Goal: Information Seeking & Learning: Learn about a topic

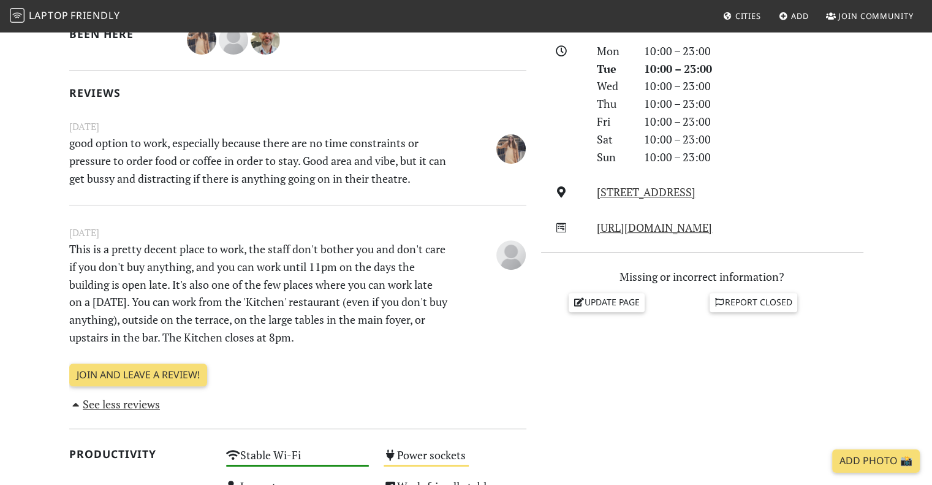
scroll to position [368, 0]
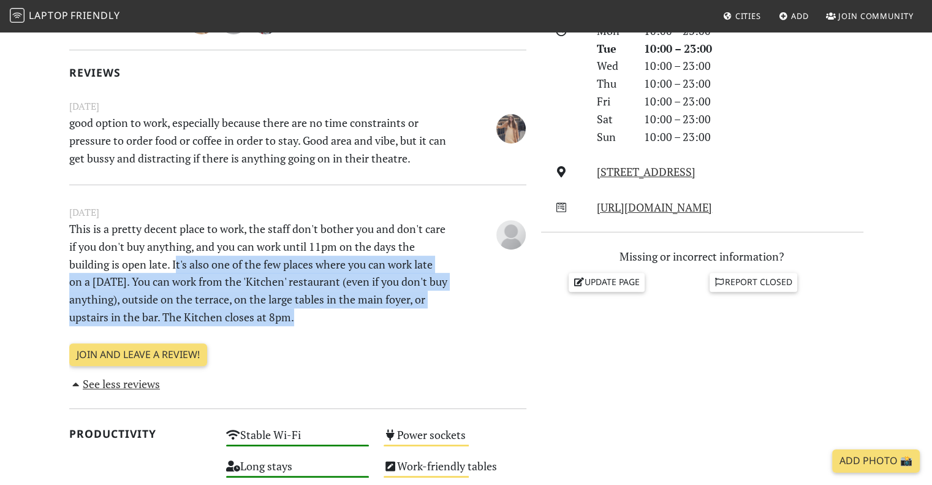
drag, startPoint x: 176, startPoint y: 262, endPoint x: 297, endPoint y: 317, distance: 132.4
click at [297, 317] on p "This is a pretty decent place to work, the staff don't bother you and don't car…" at bounding box center [258, 273] width 393 height 106
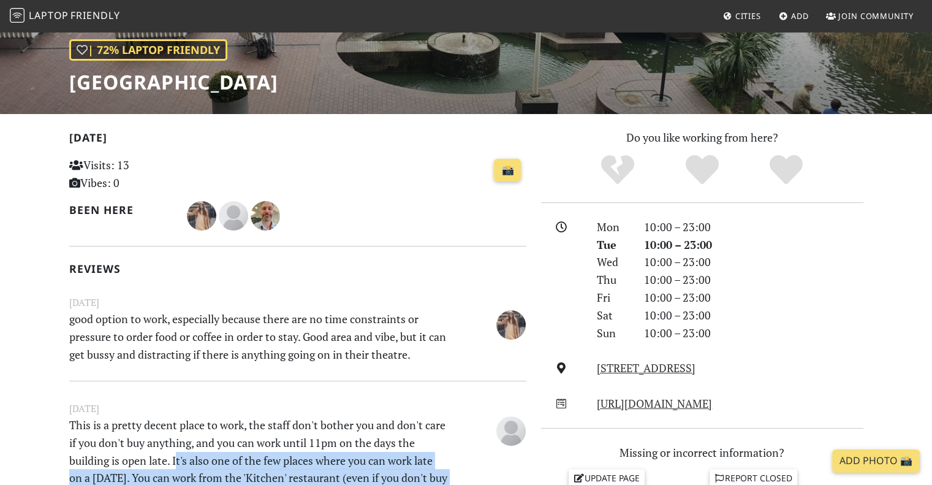
scroll to position [0, 0]
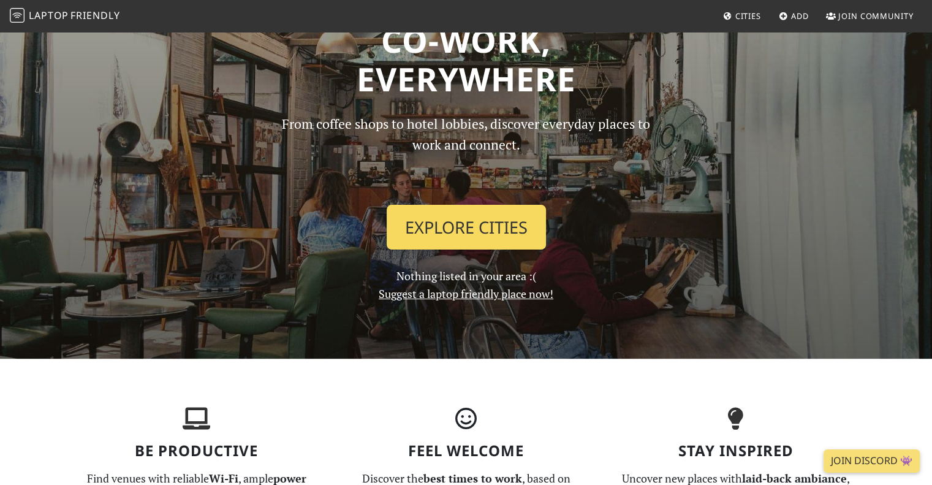
scroll to position [61, 0]
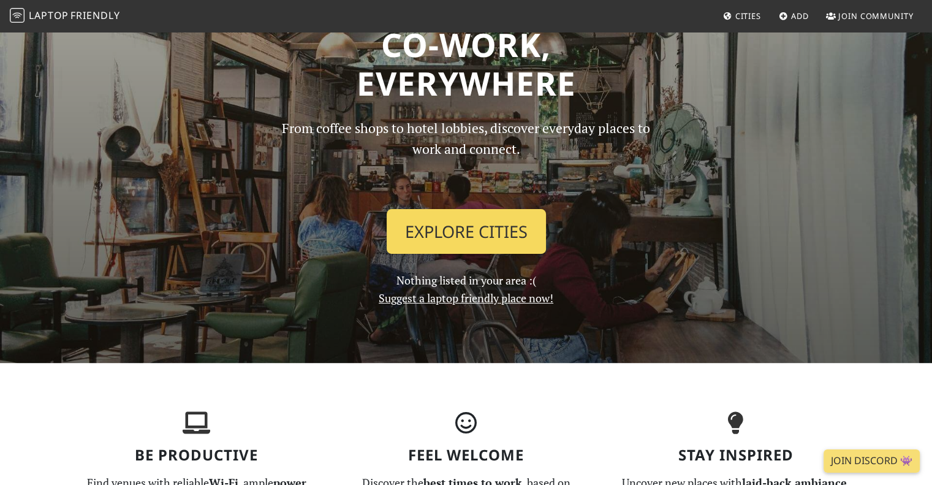
click at [436, 225] on link "Explore Cities" at bounding box center [466, 231] width 159 height 45
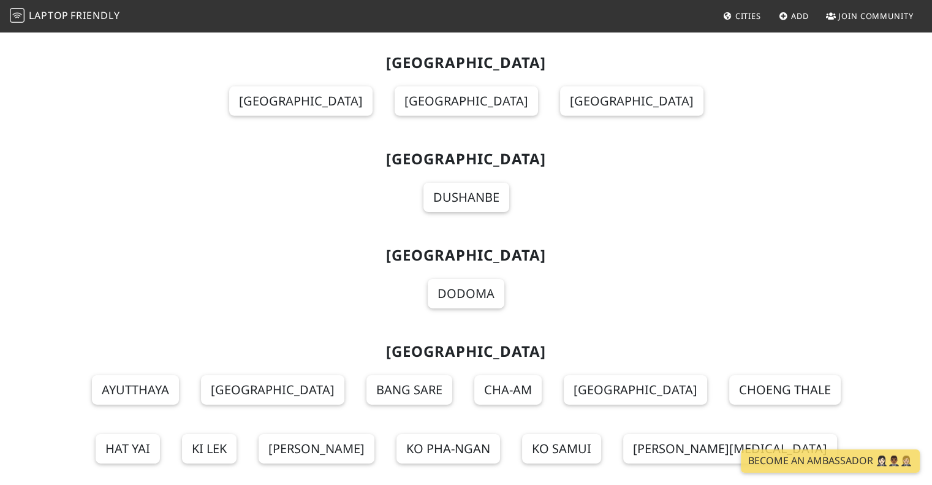
scroll to position [13231, 0]
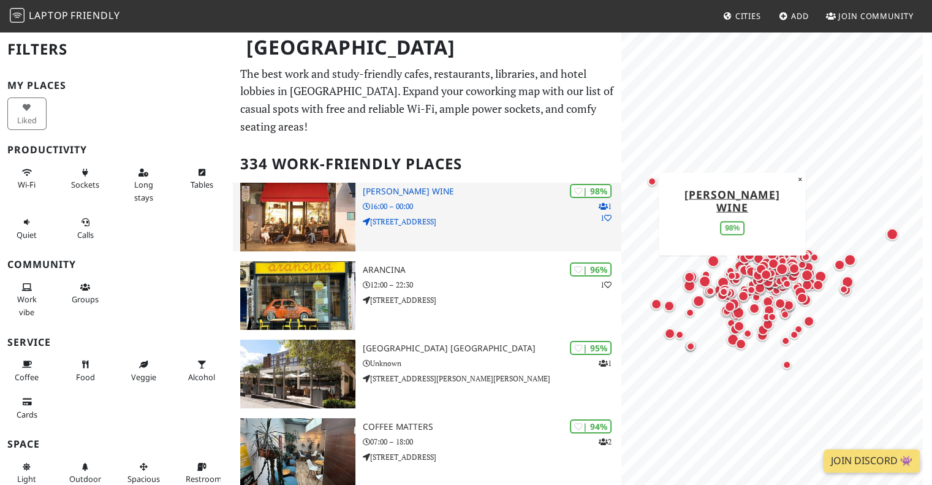
click at [440, 200] on p "16:00 – 00:00" at bounding box center [492, 206] width 259 height 12
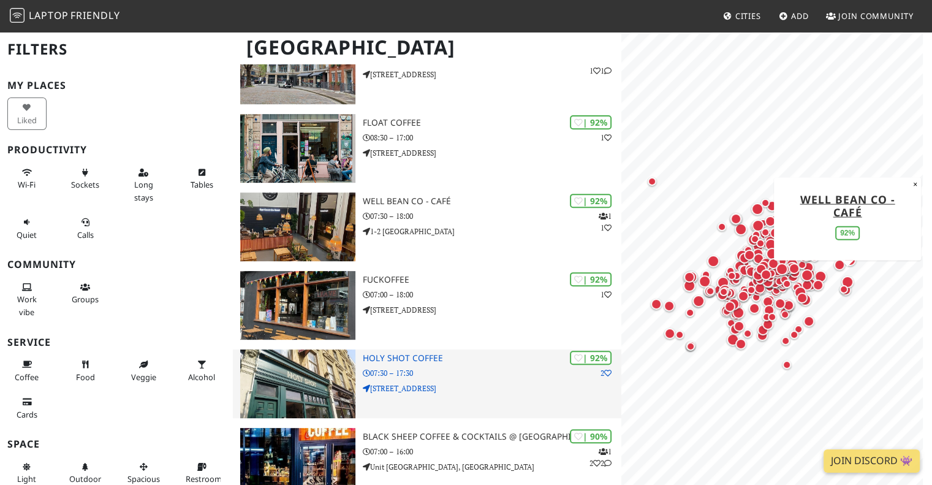
scroll to position [490, 0]
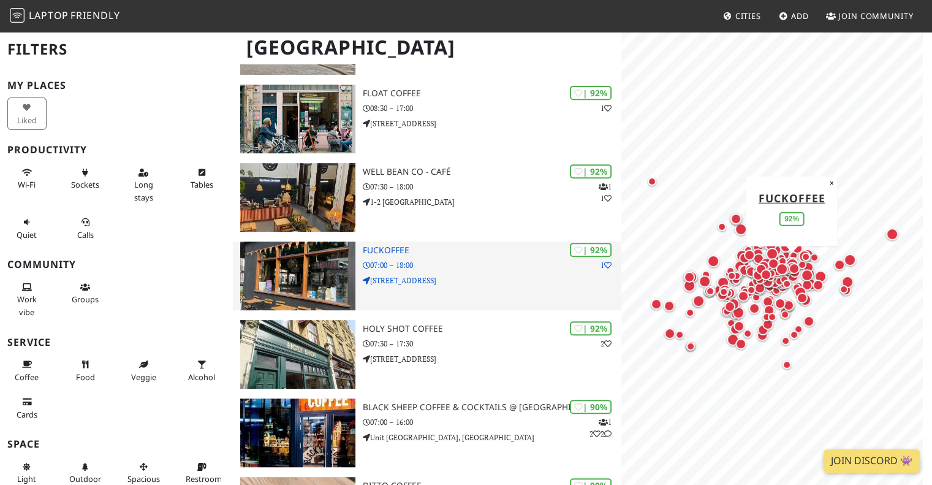
click at [458, 259] on p "07:00 – 18:00" at bounding box center [492, 265] width 259 height 12
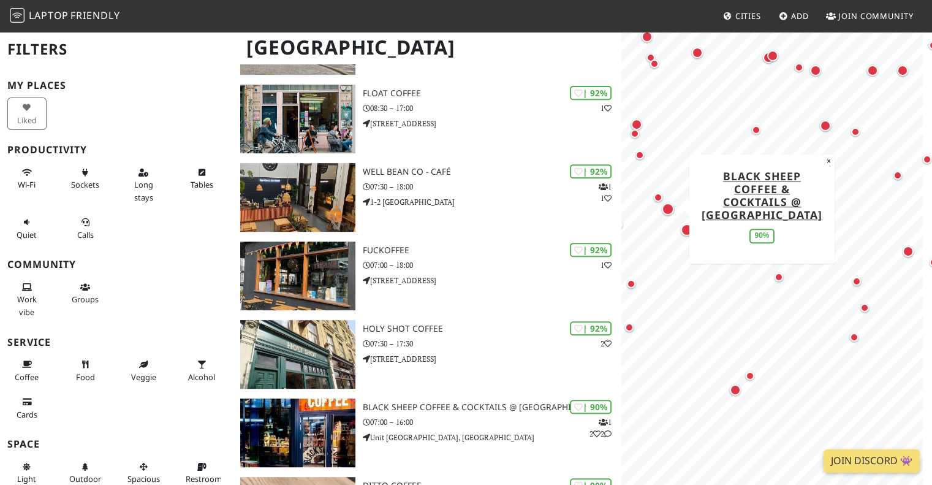
click at [664, 205] on div "Map marker" at bounding box center [668, 209] width 12 height 12
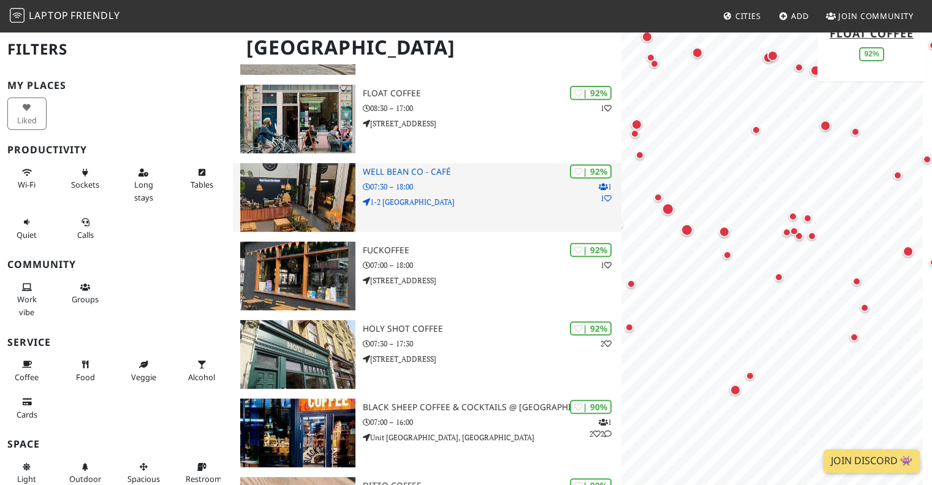
scroll to position [0, 0]
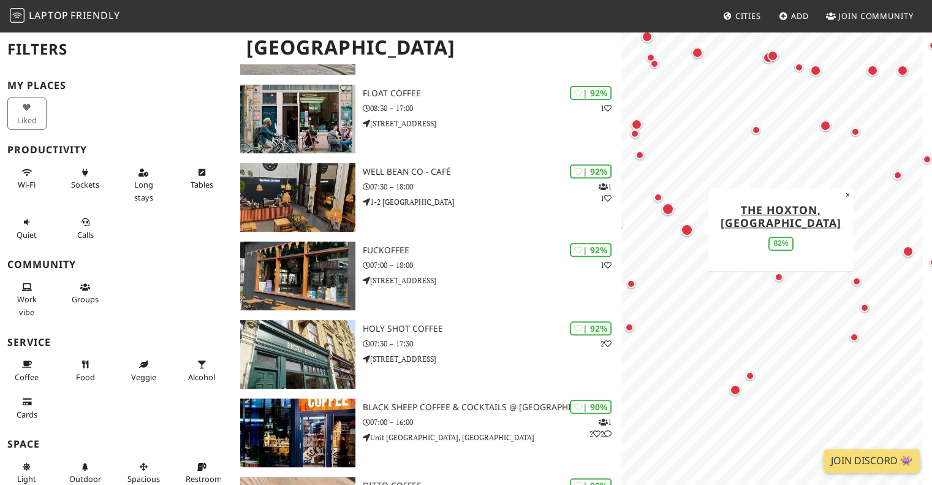
click at [685, 233] on div "Map marker" at bounding box center [687, 230] width 12 height 12
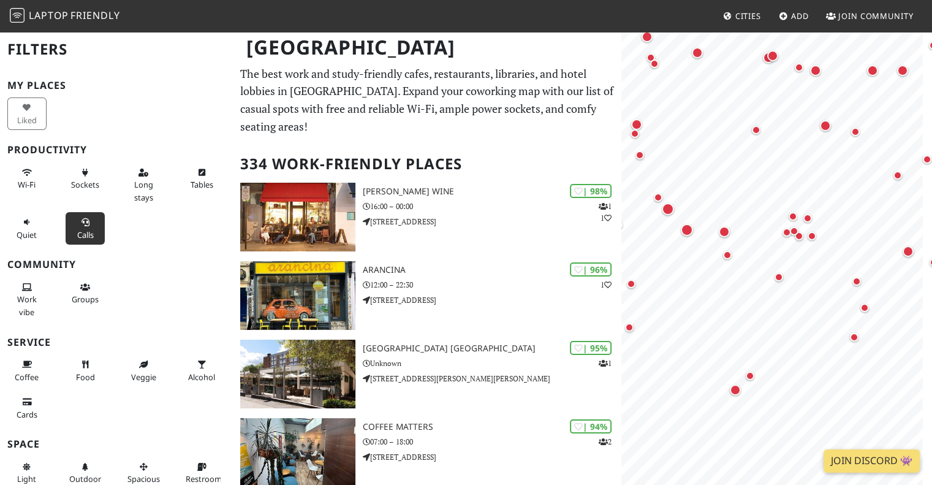
click at [69, 232] on button "Calls" at bounding box center [85, 228] width 39 height 32
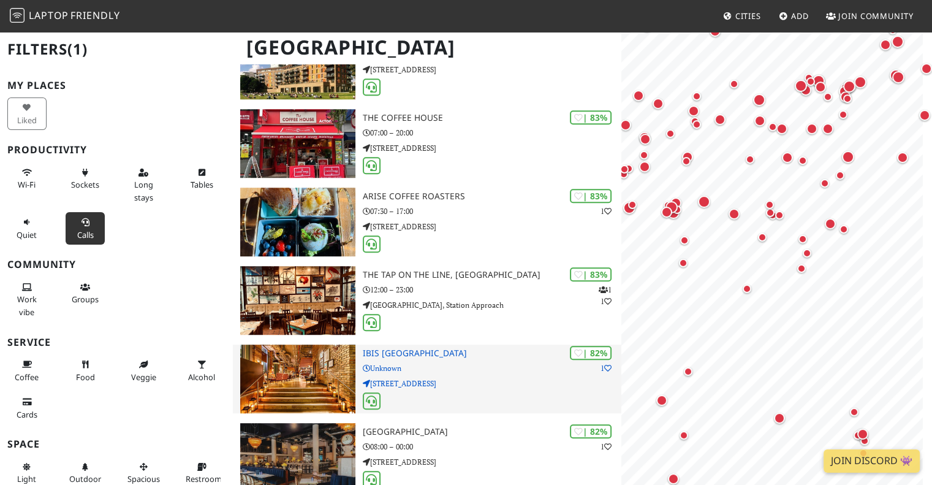
click at [477, 348] on h3 "ibis London Canning Town" at bounding box center [492, 353] width 259 height 10
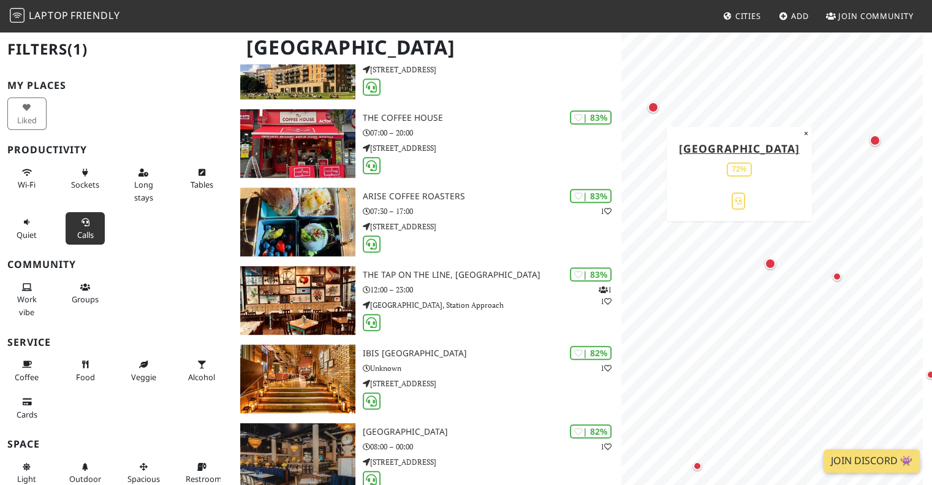
click at [657, 105] on div "Map marker" at bounding box center [652, 107] width 11 height 11
click at [124, 194] on button "Long stays" at bounding box center [143, 184] width 39 height 45
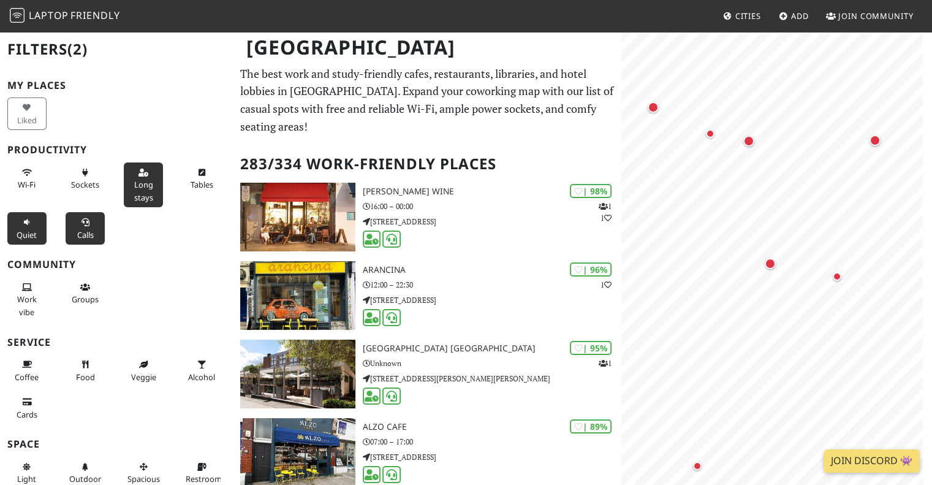
click at [31, 219] on button "Quiet" at bounding box center [26, 228] width 39 height 32
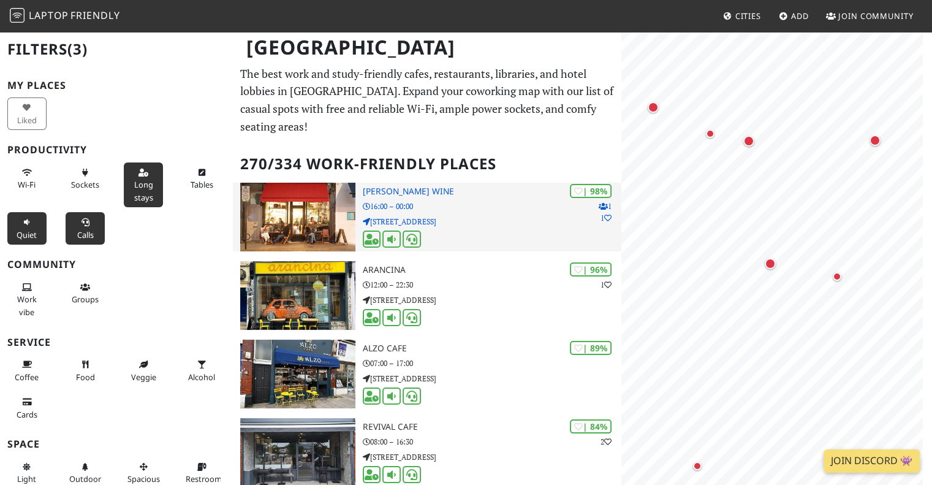
click at [410, 183] on div "| 98% 1 1 Franklin's Wine 16:00 – 00:00 305 Westbourne Grove" at bounding box center [492, 217] width 259 height 69
click at [404, 216] on p "305 Westbourne Grove" at bounding box center [492, 222] width 259 height 12
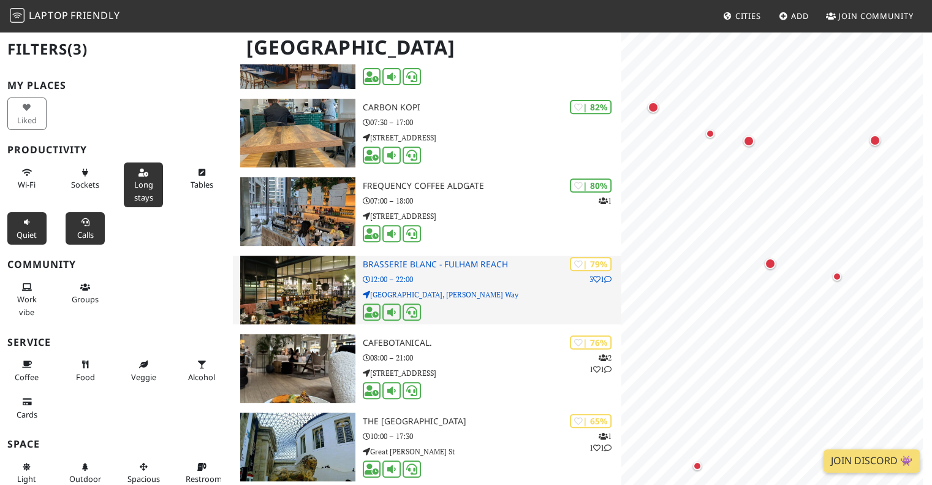
scroll to position [735, 0]
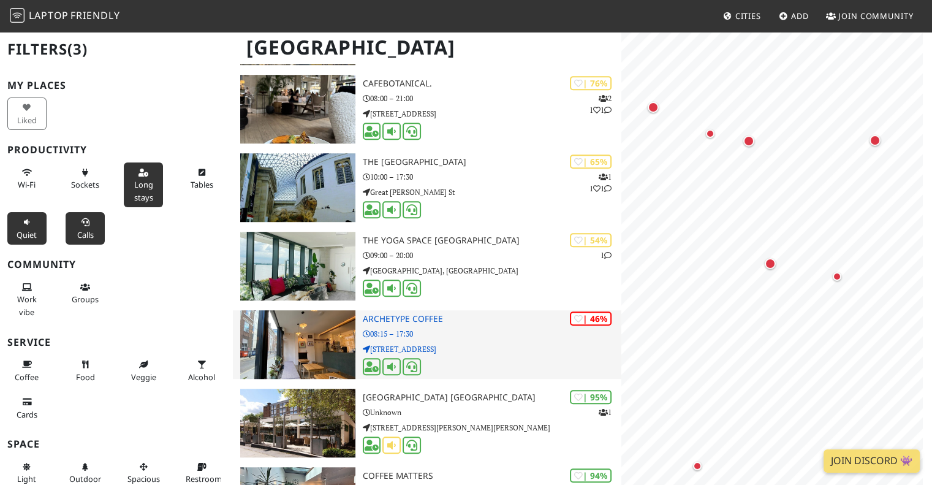
click at [407, 314] on h3 "Archetype Coffee" at bounding box center [492, 319] width 259 height 10
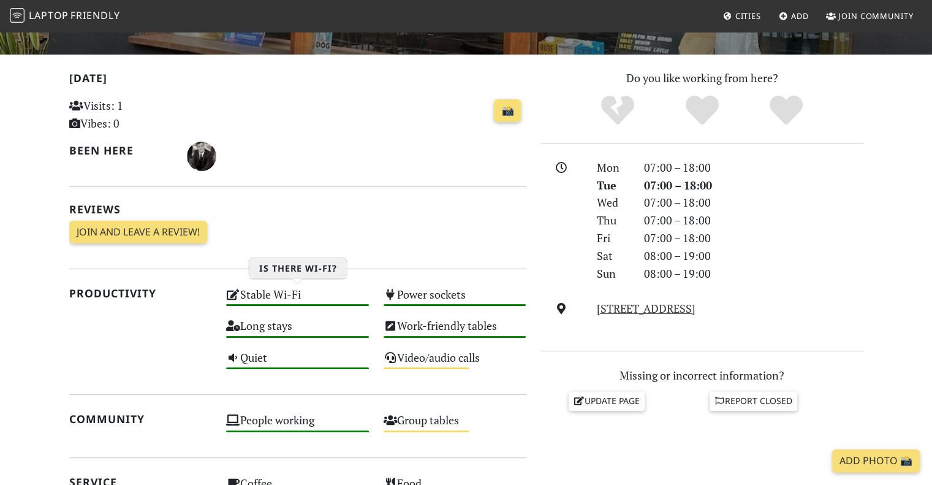
scroll to position [306, 0]
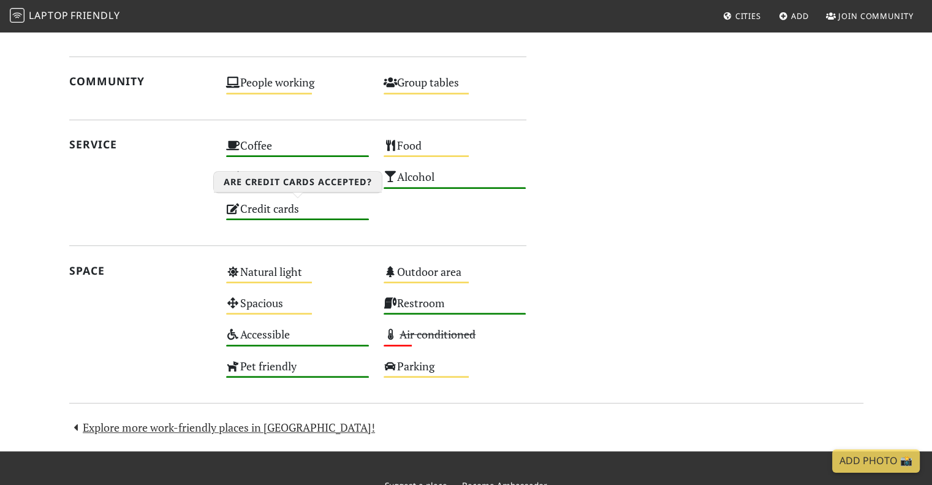
scroll to position [796, 0]
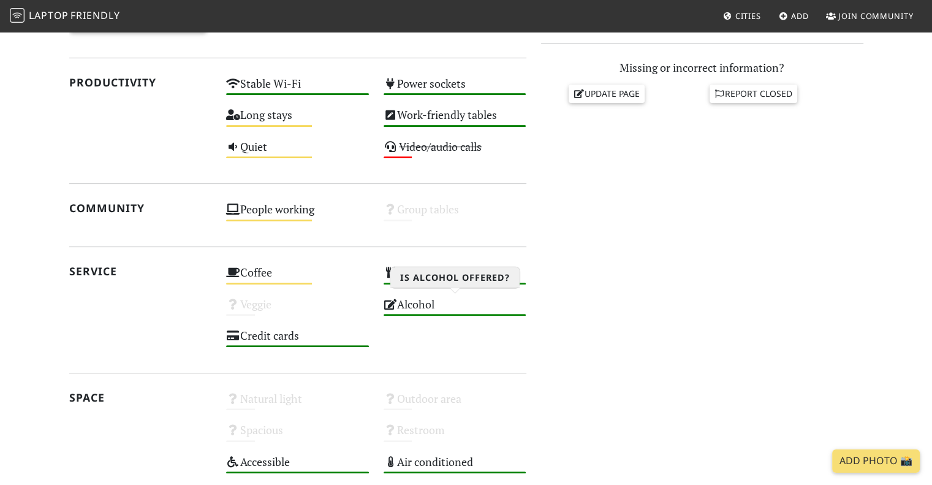
scroll to position [429, 0]
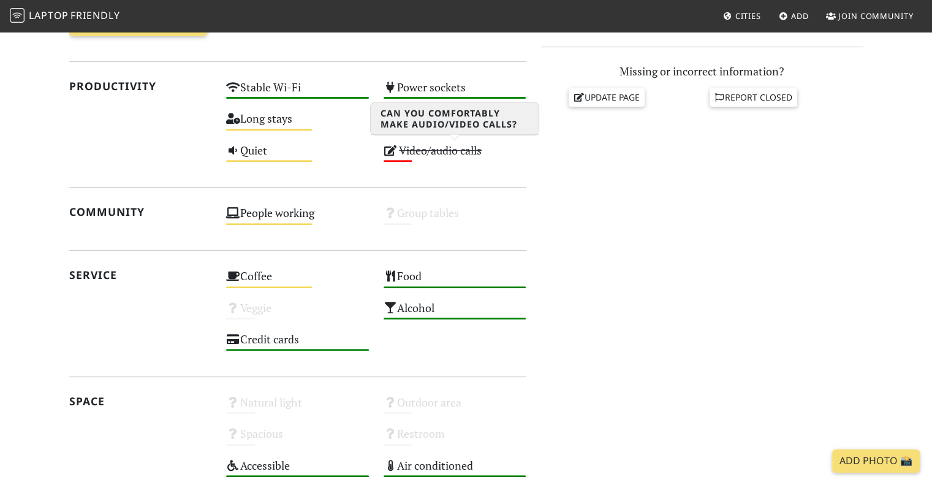
click at [435, 150] on s "Video/audio calls" at bounding box center [440, 150] width 83 height 15
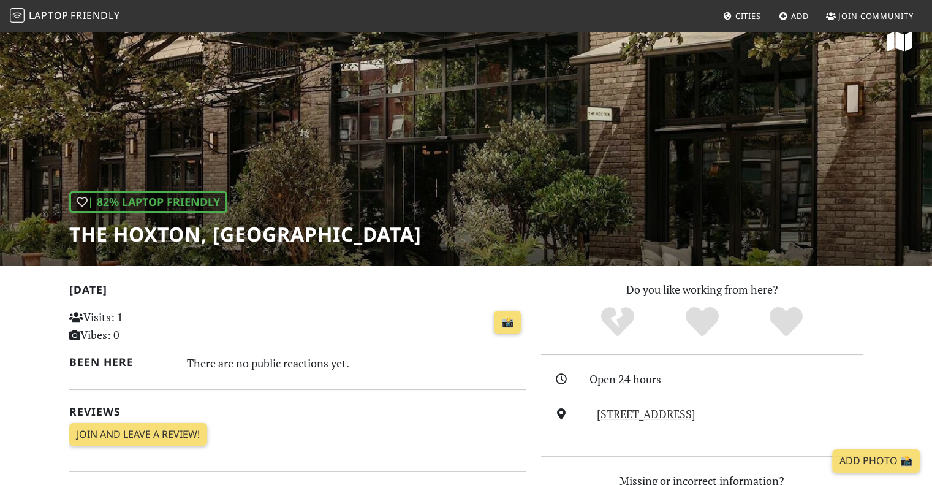
scroll to position [0, 0]
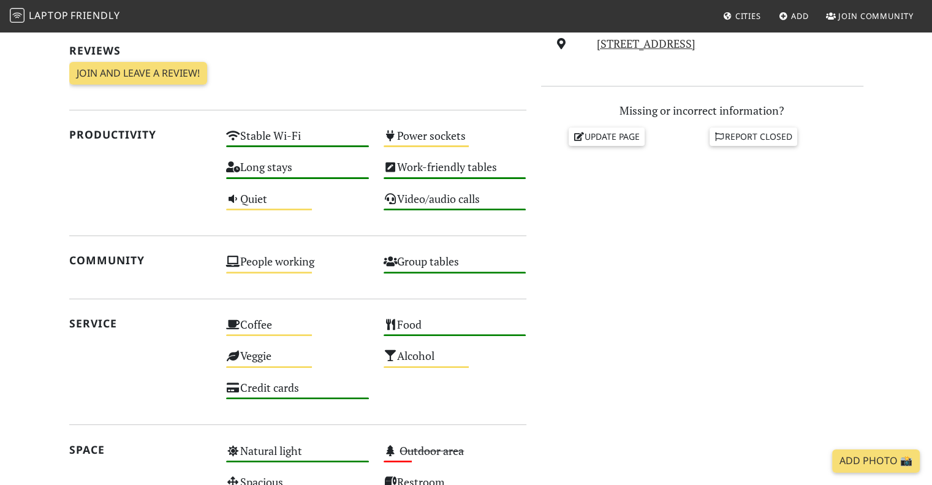
scroll to position [429, 0]
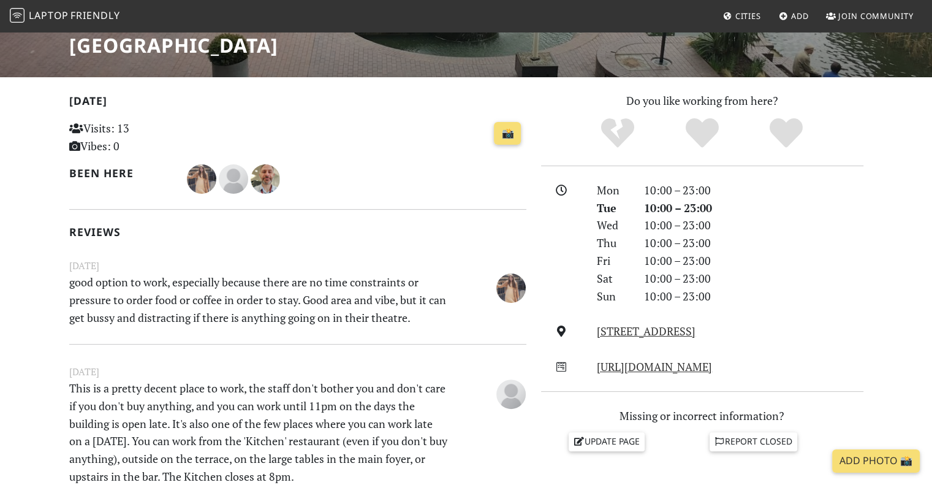
scroll to position [191, 0]
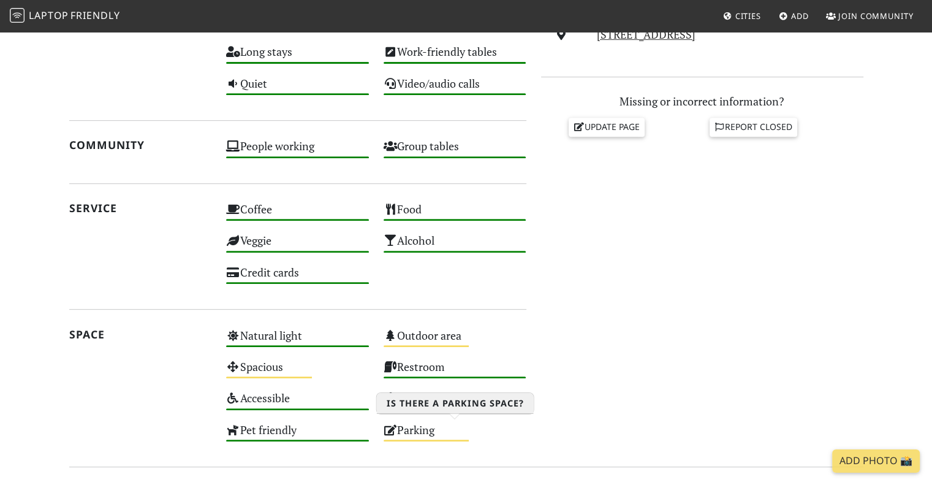
scroll to position [343, 0]
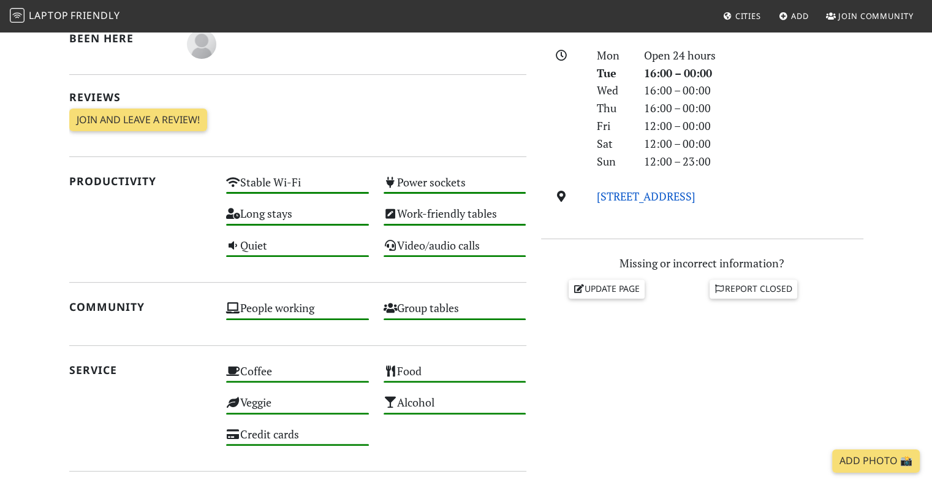
click at [676, 198] on link "305 Westbourne Grove, W11 2QA, London" at bounding box center [646, 196] width 99 height 15
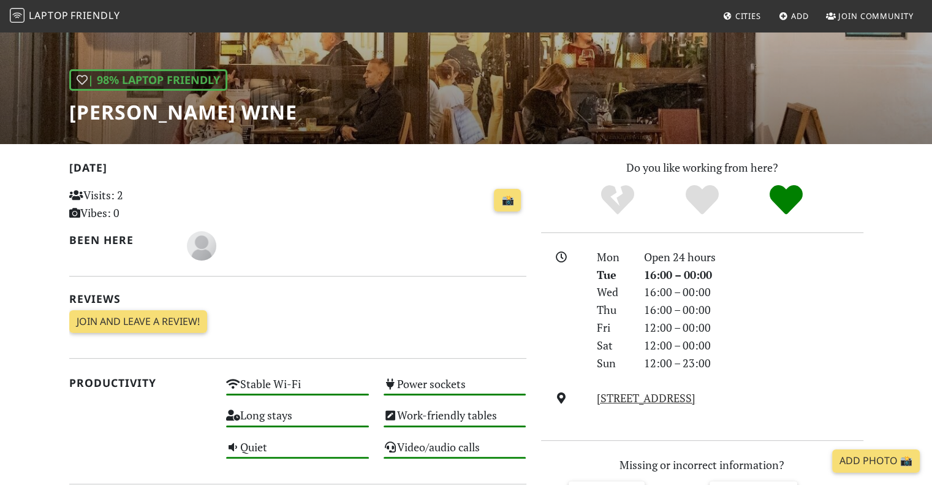
scroll to position [0, 0]
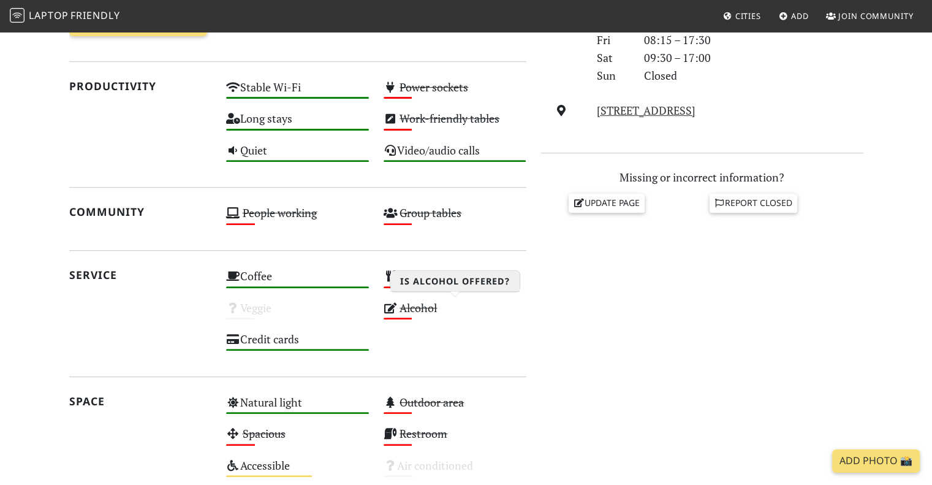
scroll to position [640, 0]
